Goal: Find specific page/section: Locate item on page

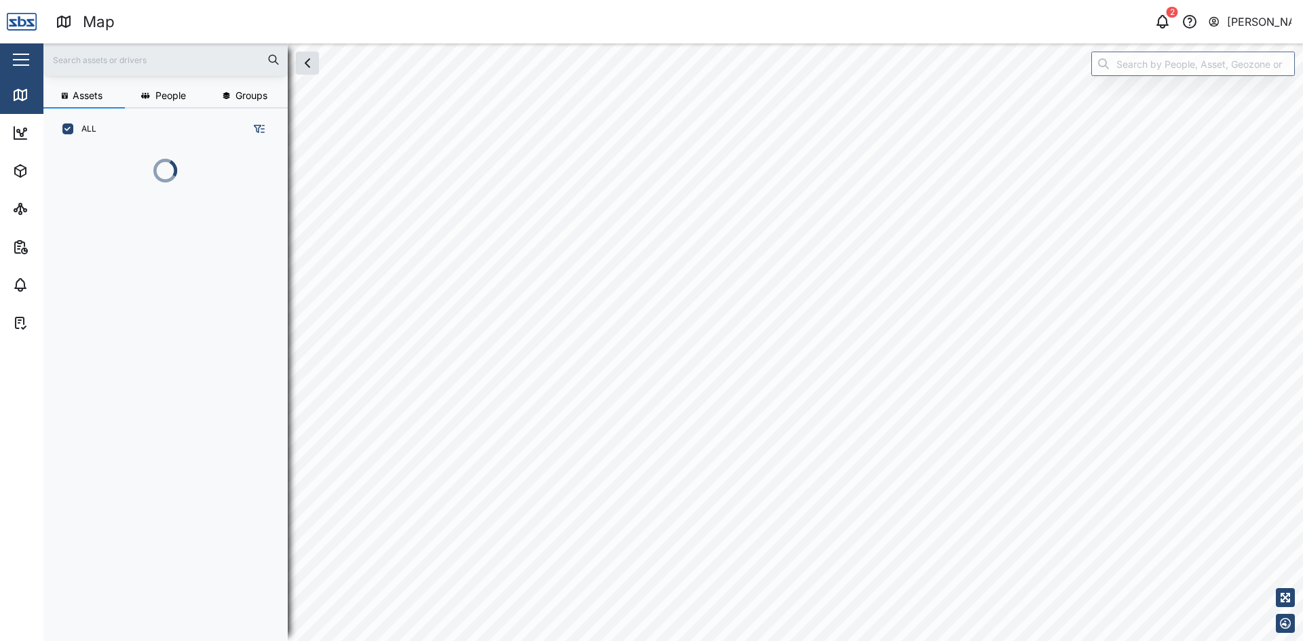
scroll to position [475, 212]
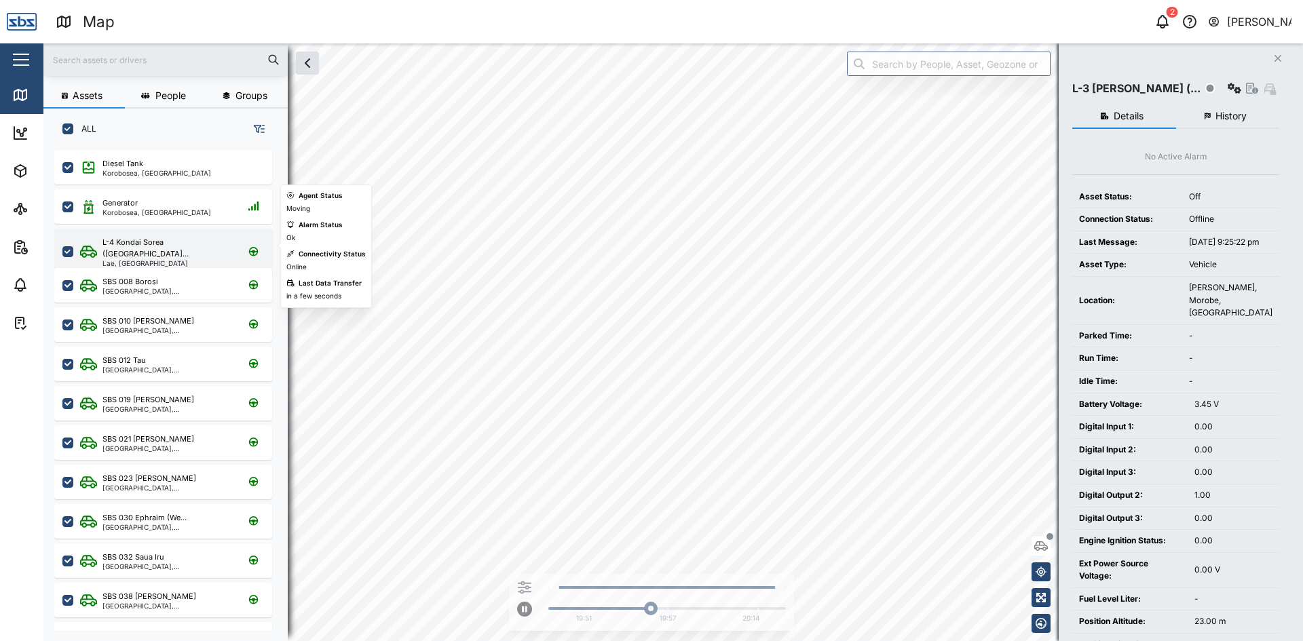
click at [112, 260] on div "Lae, [GEOGRAPHIC_DATA]" at bounding box center [167, 263] width 130 height 7
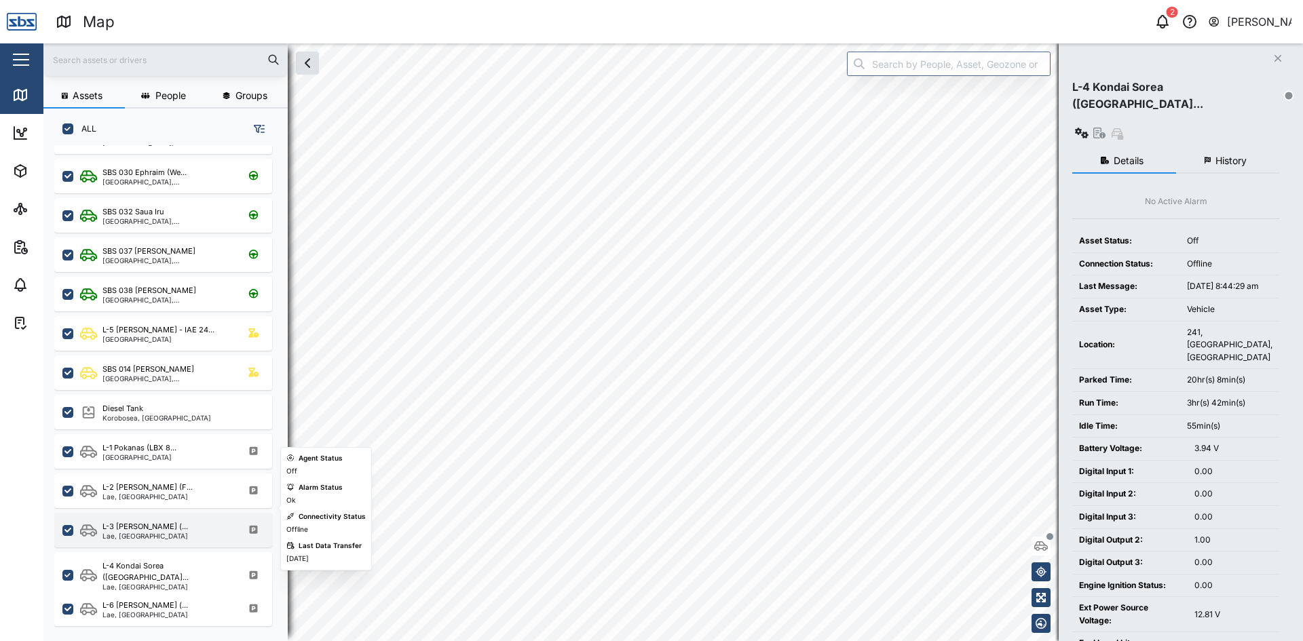
scroll to position [407, 0]
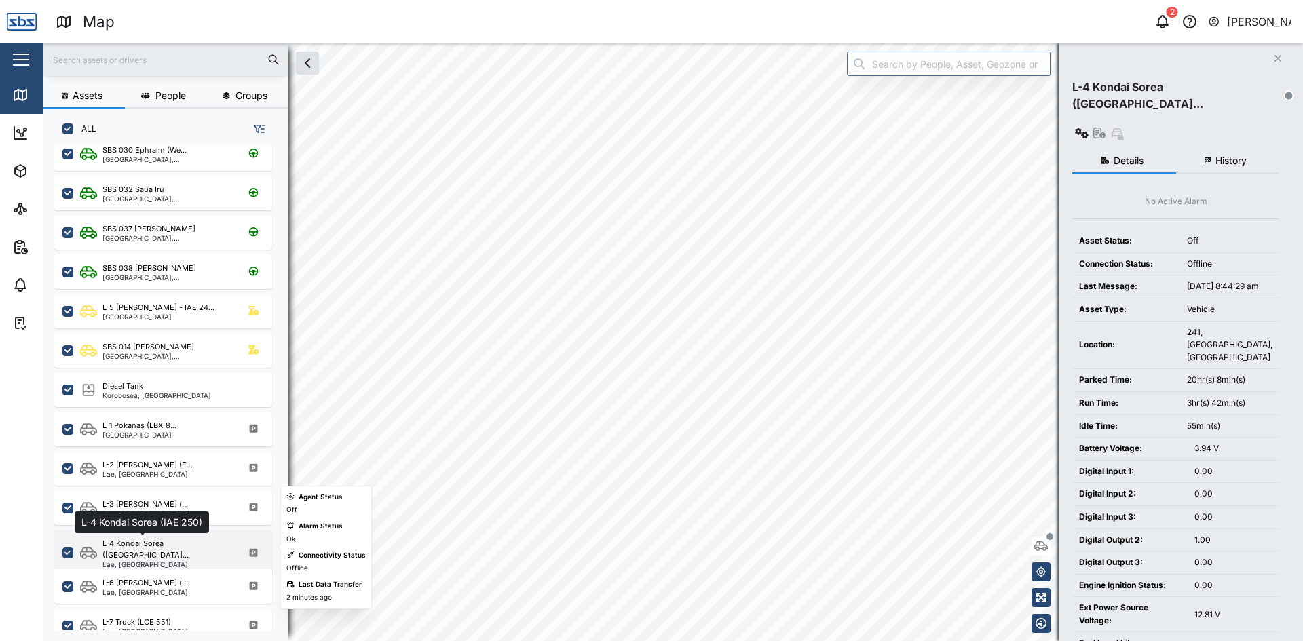
click at [126, 547] on div "L-4 Kondai Sorea ([GEOGRAPHIC_DATA]..." at bounding box center [167, 549] width 130 height 23
click at [128, 561] on div "Lae, [GEOGRAPHIC_DATA]" at bounding box center [167, 564] width 130 height 7
click at [128, 549] on div "L-4 Kondai Sorea ([GEOGRAPHIC_DATA]..." at bounding box center [167, 549] width 130 height 23
click at [192, 550] on div "L-4 Kondai Sorea ([GEOGRAPHIC_DATA]... [GEOGRAPHIC_DATA], [GEOGRAPHIC_DATA]" at bounding box center [172, 553] width 184 height 30
